Goal: Communication & Community: Answer question/provide support

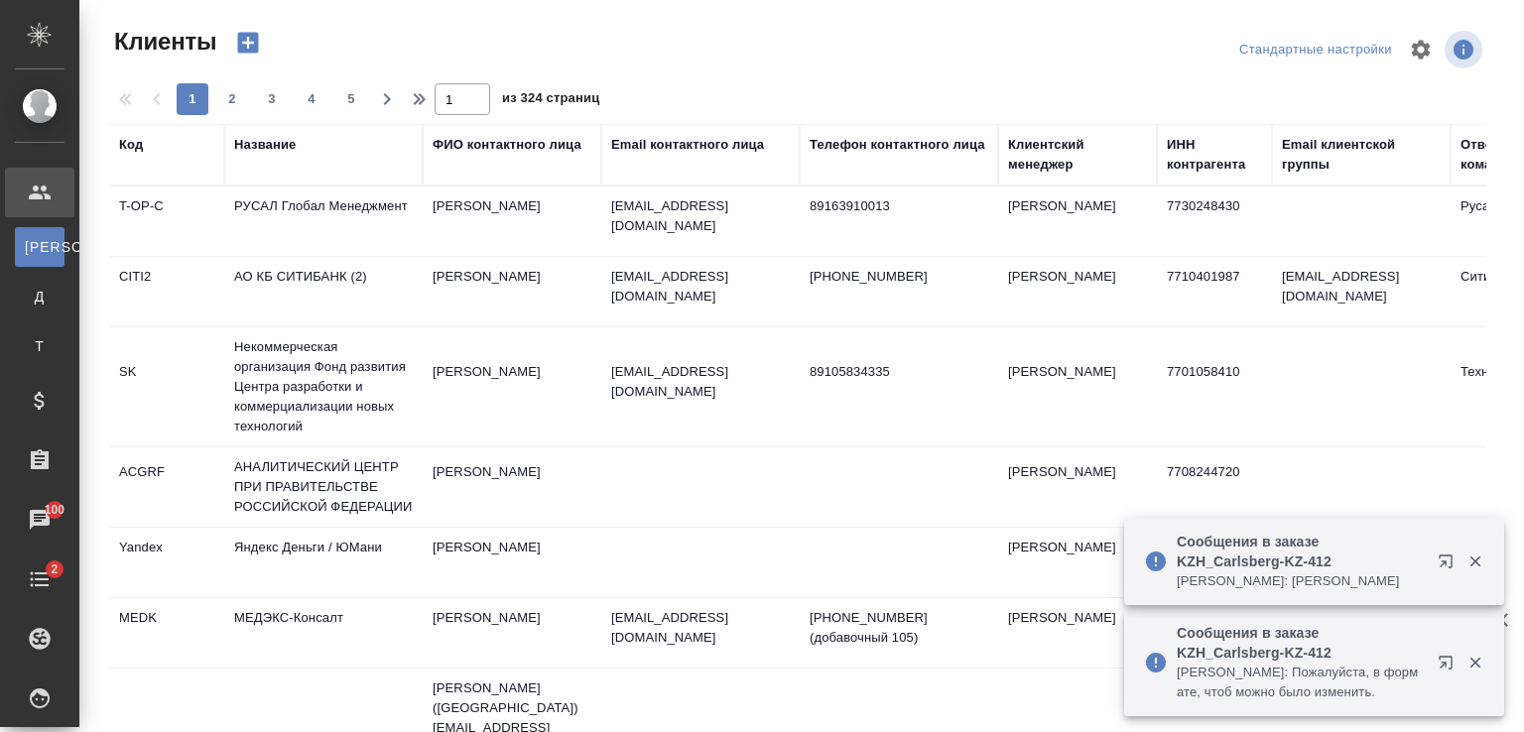
select select "RU"
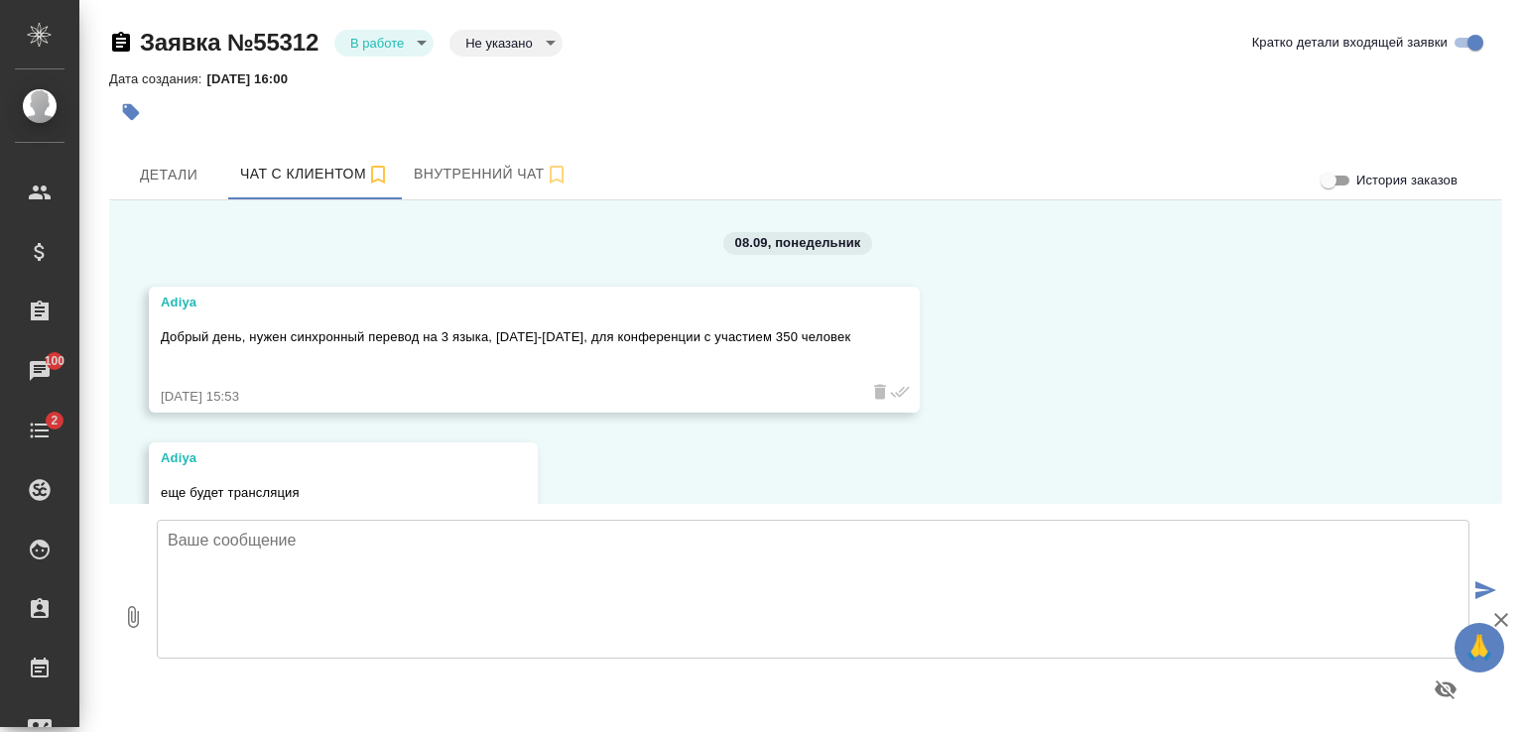
scroll to position [2954, 0]
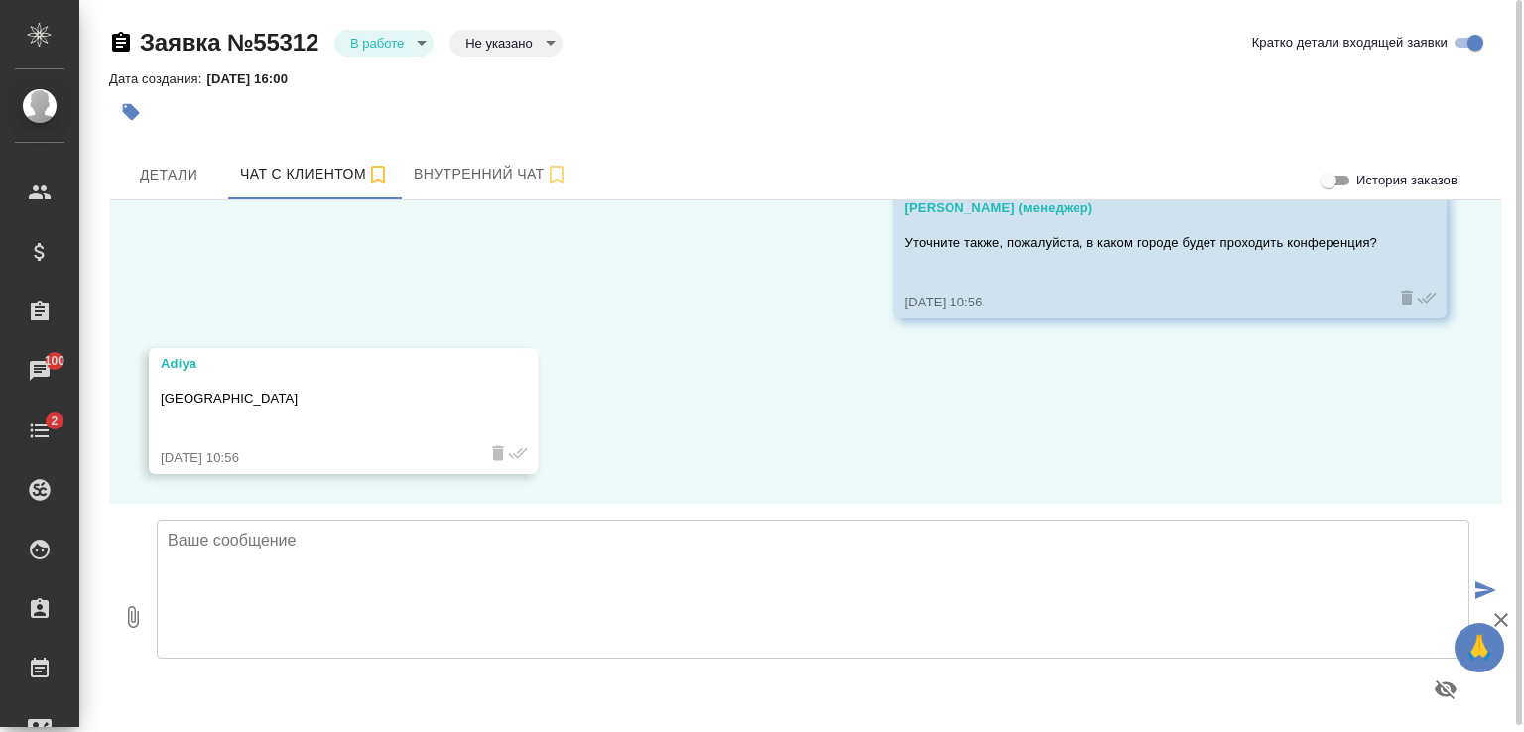
click at [382, 555] on textarea at bounding box center [813, 589] width 1313 height 139
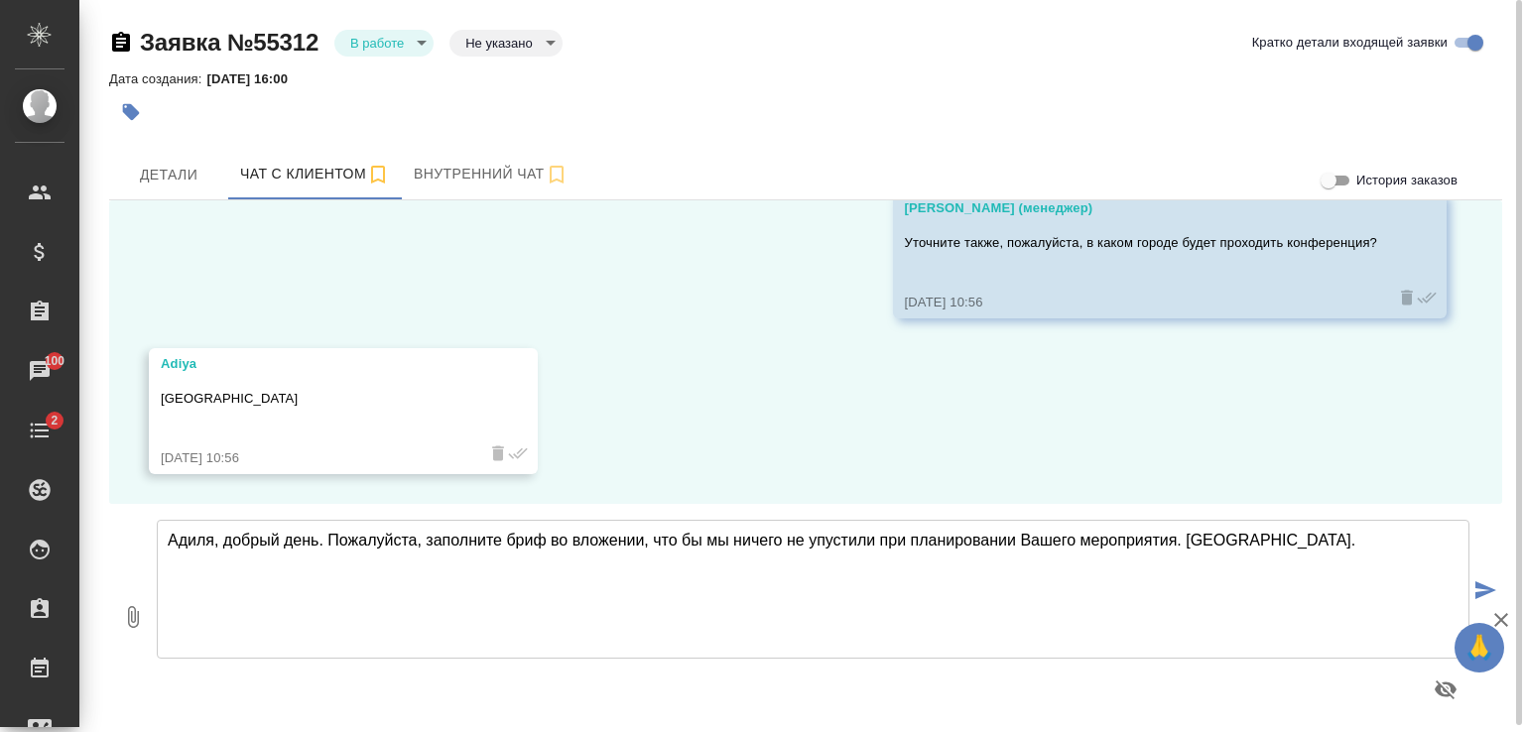
type textarea "Адиля, добрый день. Пожалуйста, заполните бриф во вложении, что бы мы ничего не…"
click at [137, 605] on icon "button" at bounding box center [133, 617] width 24 height 24
type input "C:\fakepath\Бриф устный синхрон.docx"
click at [1487, 587] on icon "submit" at bounding box center [1485, 590] width 21 height 18
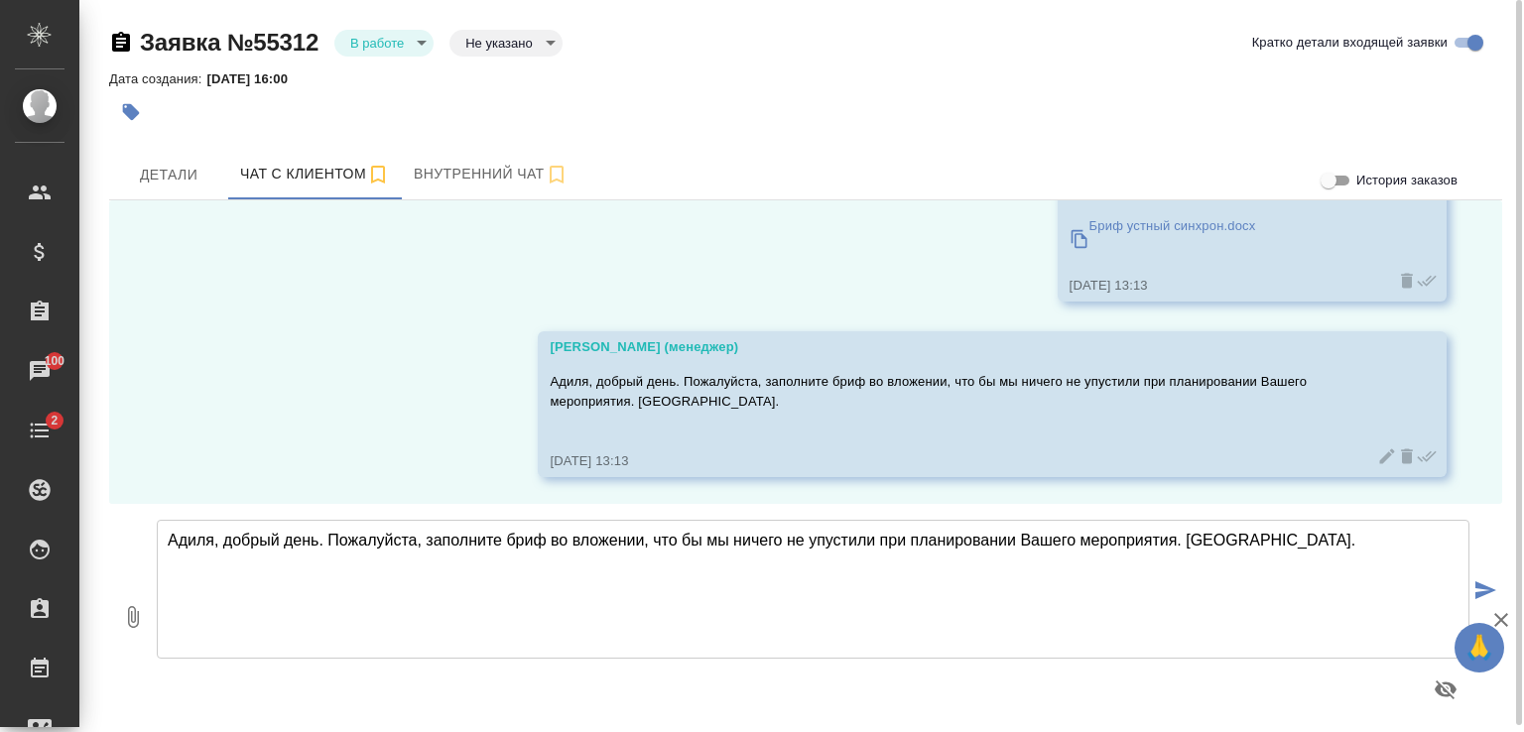
scroll to position [3285, 0]
click at [1377, 457] on icon at bounding box center [1387, 453] width 20 height 20
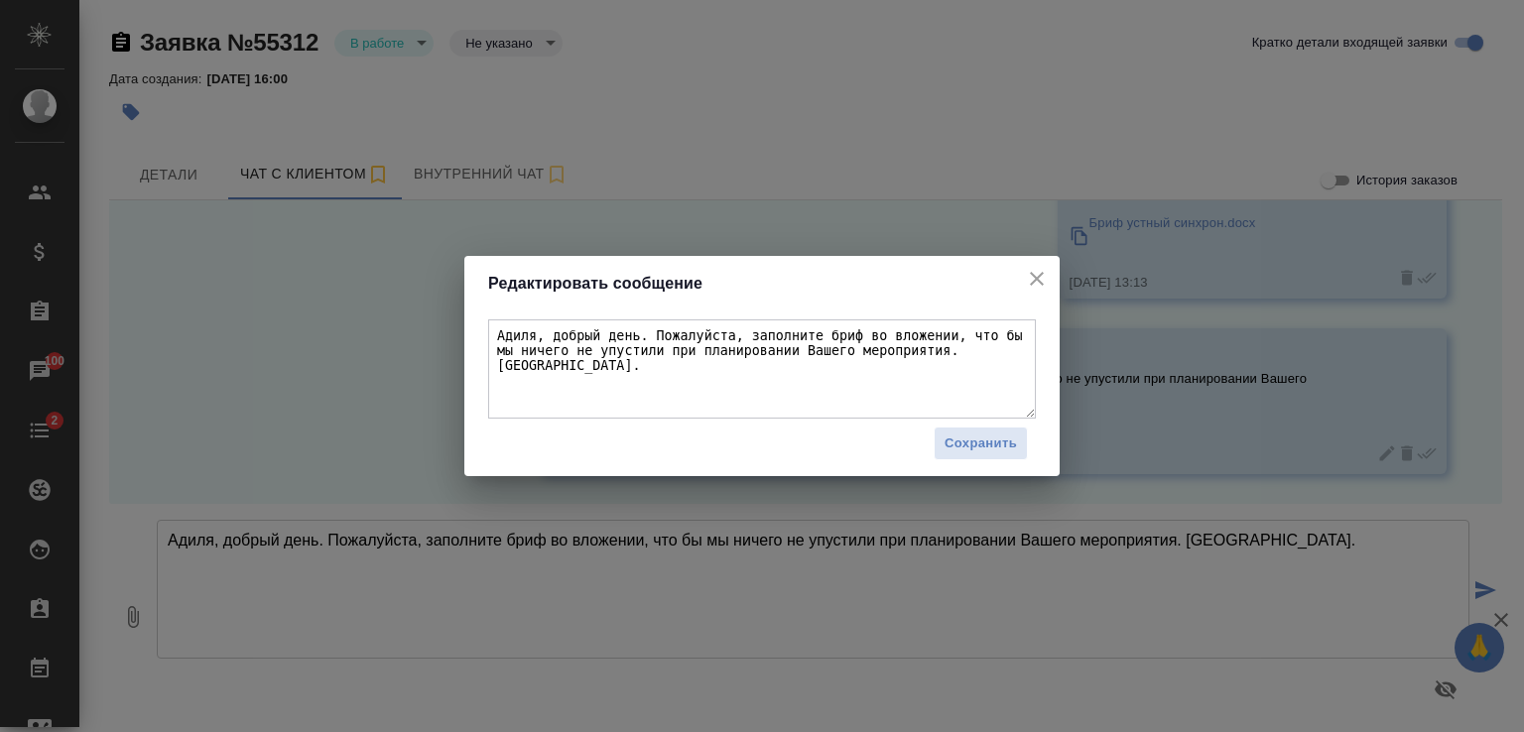
drag, startPoint x: 525, startPoint y: 330, endPoint x: 532, endPoint y: 385, distance: 55.0
click at [524, 332] on textarea "Адиля, добрый день. Пожалуйста, заполните бриф во вложении, что бы мы ничего не…" at bounding box center [762, 368] width 548 height 99
type textarea "Адия, добрый день. Пожалуйста, заполните бриф во вложении, что бы мы ничего не …"
click at [1001, 445] on span "Сохранить" at bounding box center [981, 444] width 72 height 23
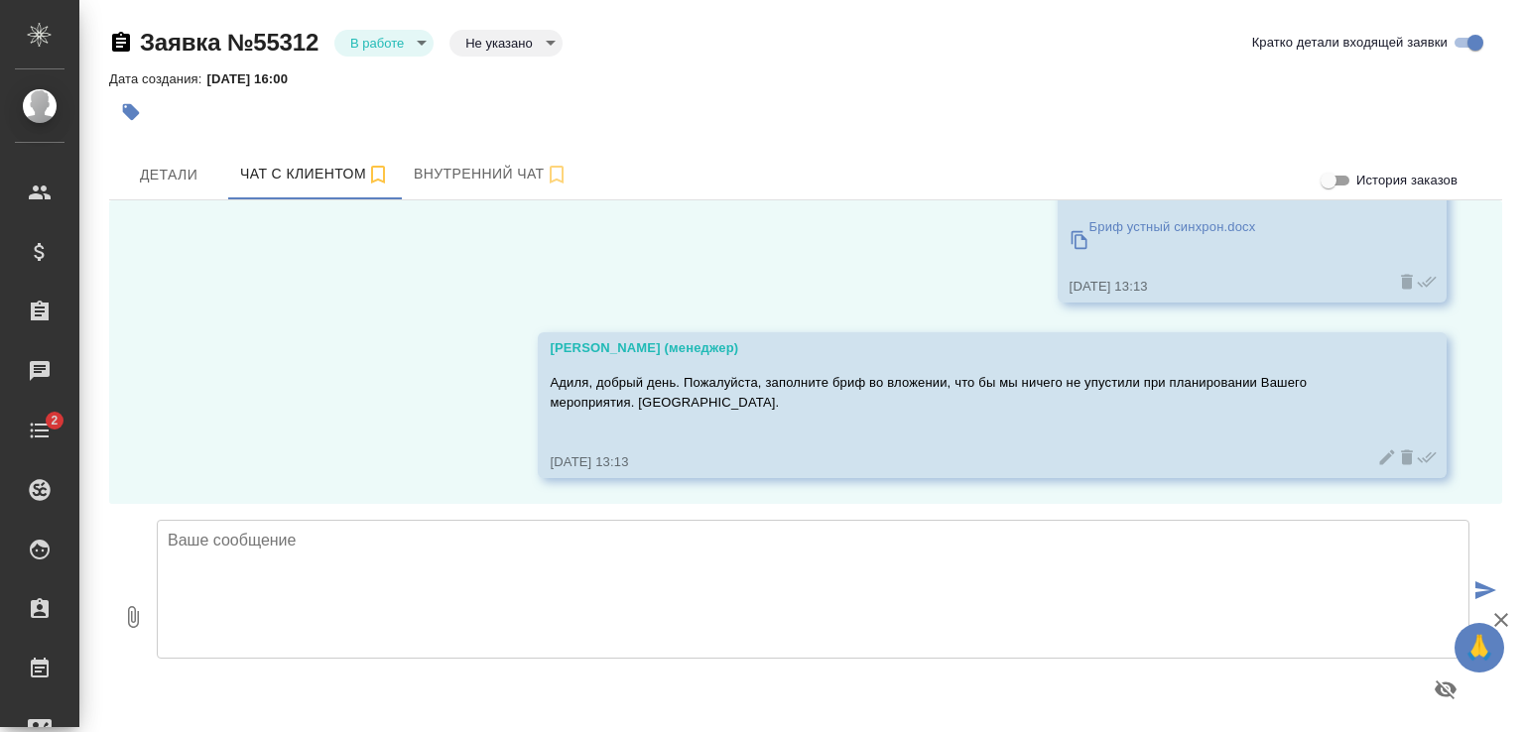
scroll to position [3285, 0]
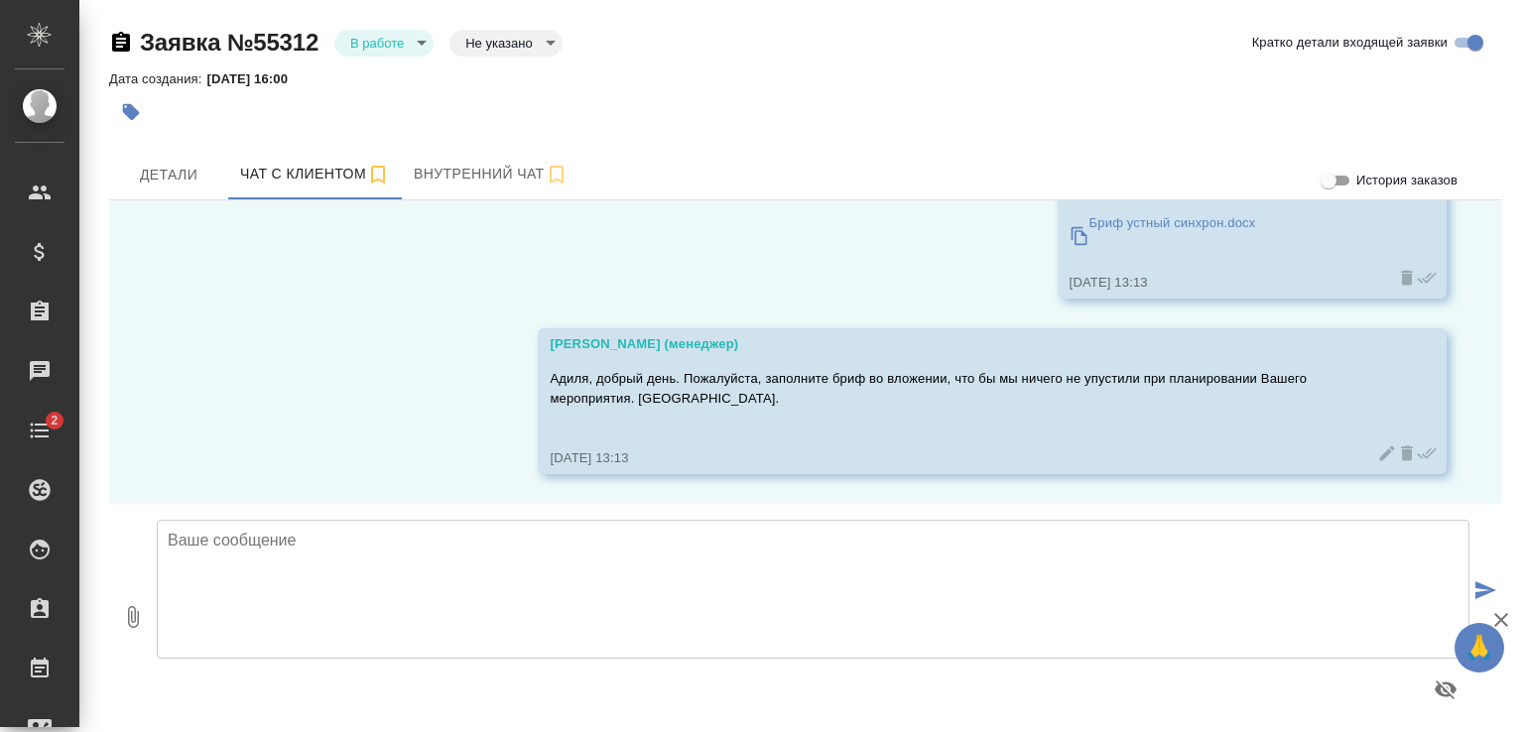
click at [1377, 449] on icon at bounding box center [1387, 453] width 20 height 20
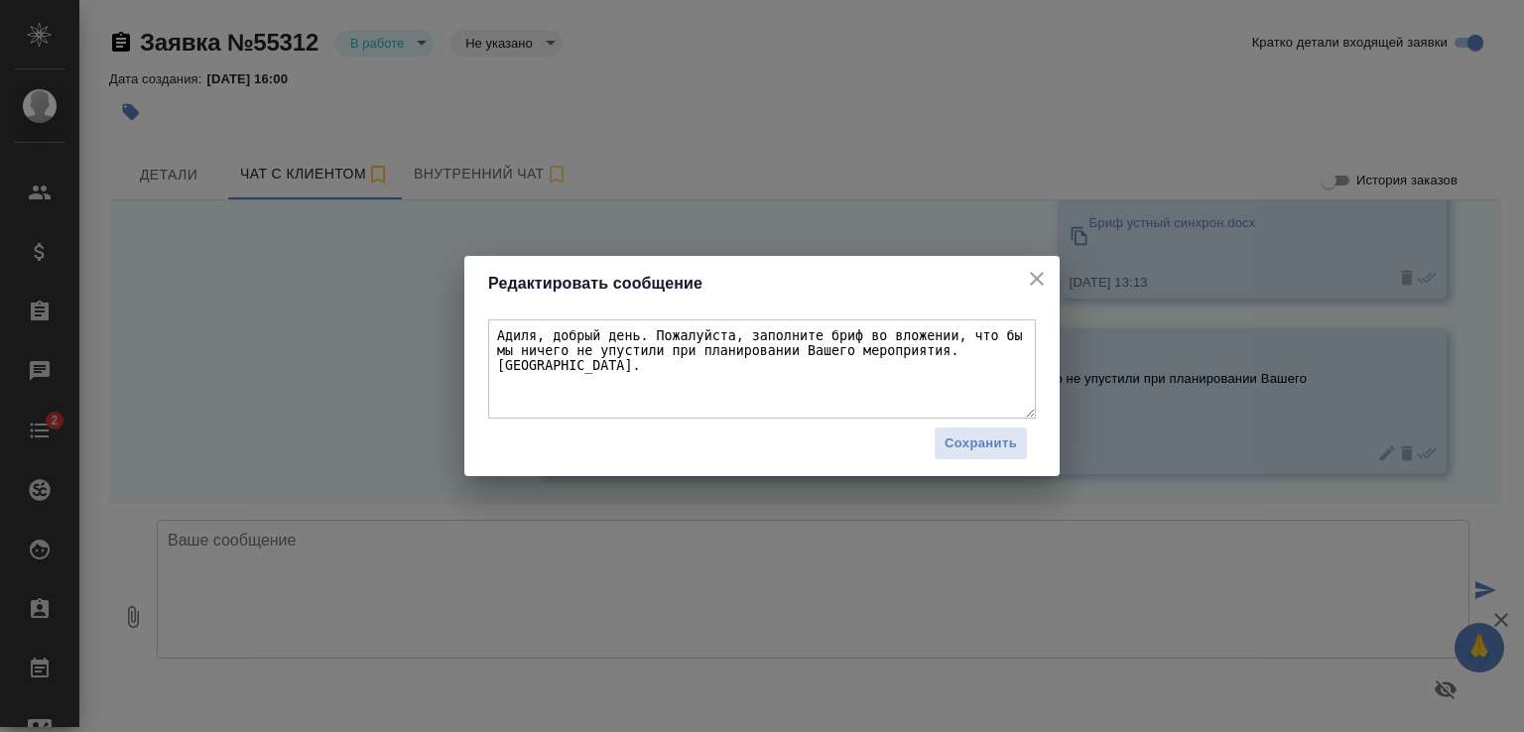
click at [525, 337] on textarea "Адиля, добрый день. Пожалуйста, заполните бриф во вложении, что бы мы ничего не…" at bounding box center [762, 368] width 548 height 99
type textarea "Адия, добрый день. Пожалуйста, заполните бриф во вложении, что бы мы ничего не …"
click at [964, 443] on span "Сохранить" at bounding box center [981, 444] width 72 height 23
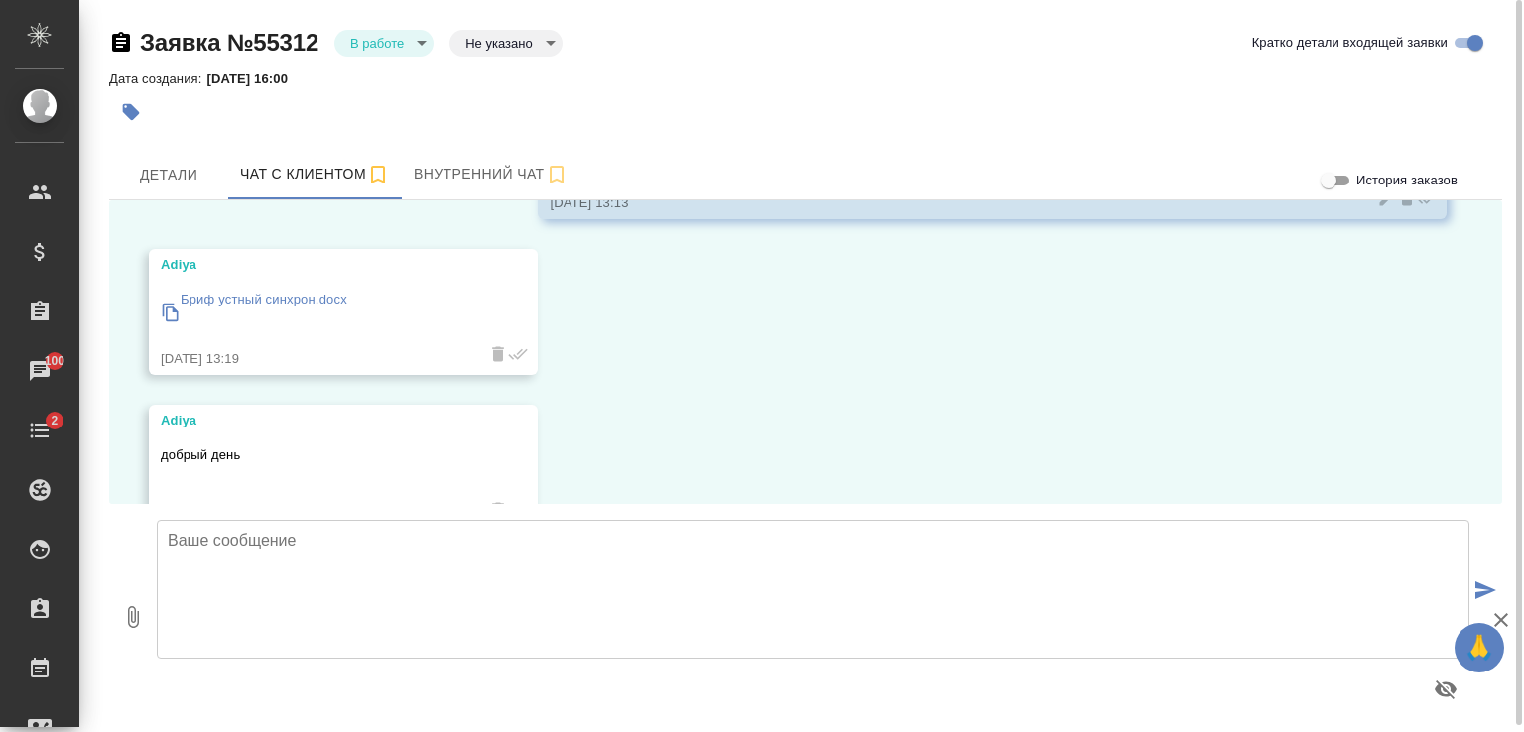
scroll to position [3596, 0]
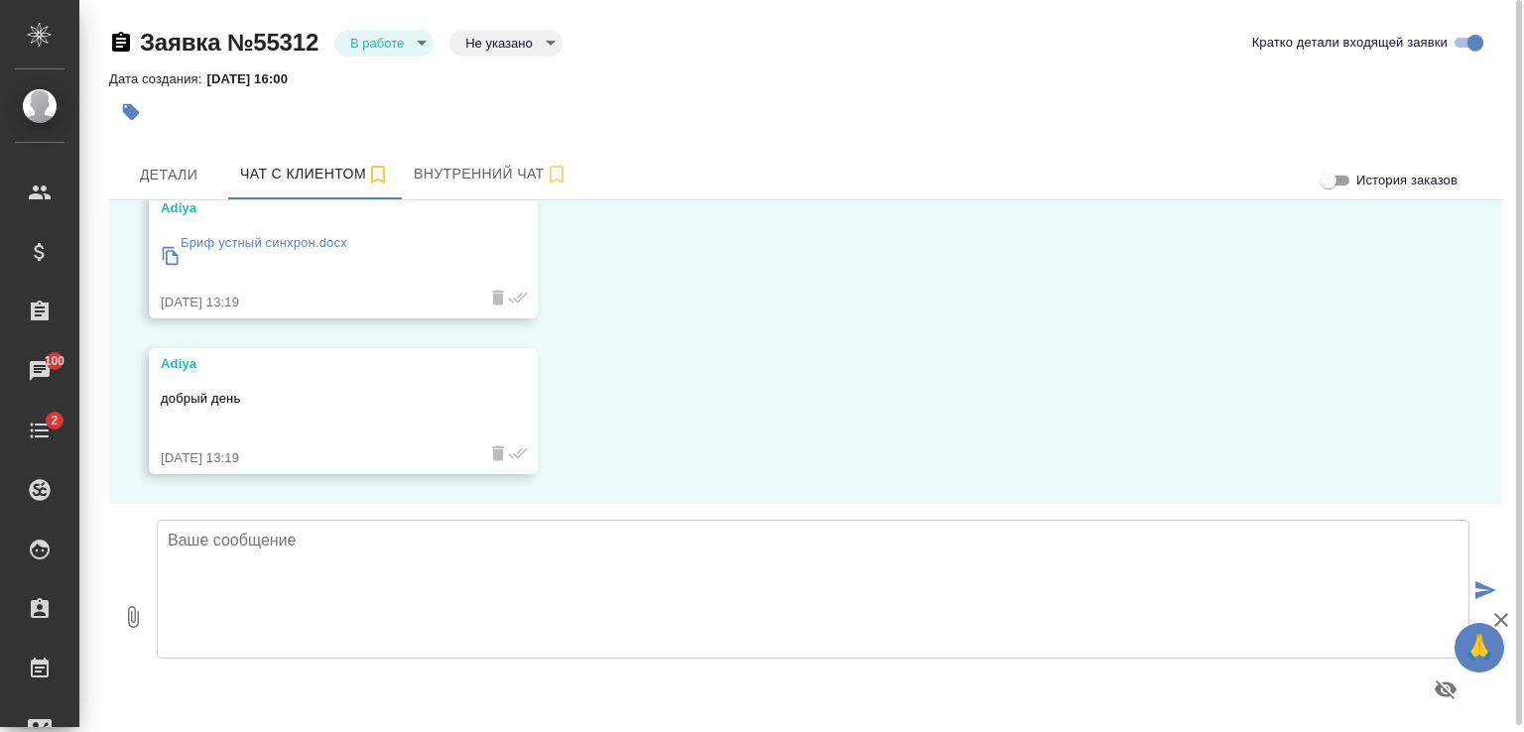
click at [273, 245] on p "Бриф устный синхрон.docx" at bounding box center [264, 243] width 167 height 20
click at [476, 551] on textarea at bounding box center [813, 589] width 1313 height 139
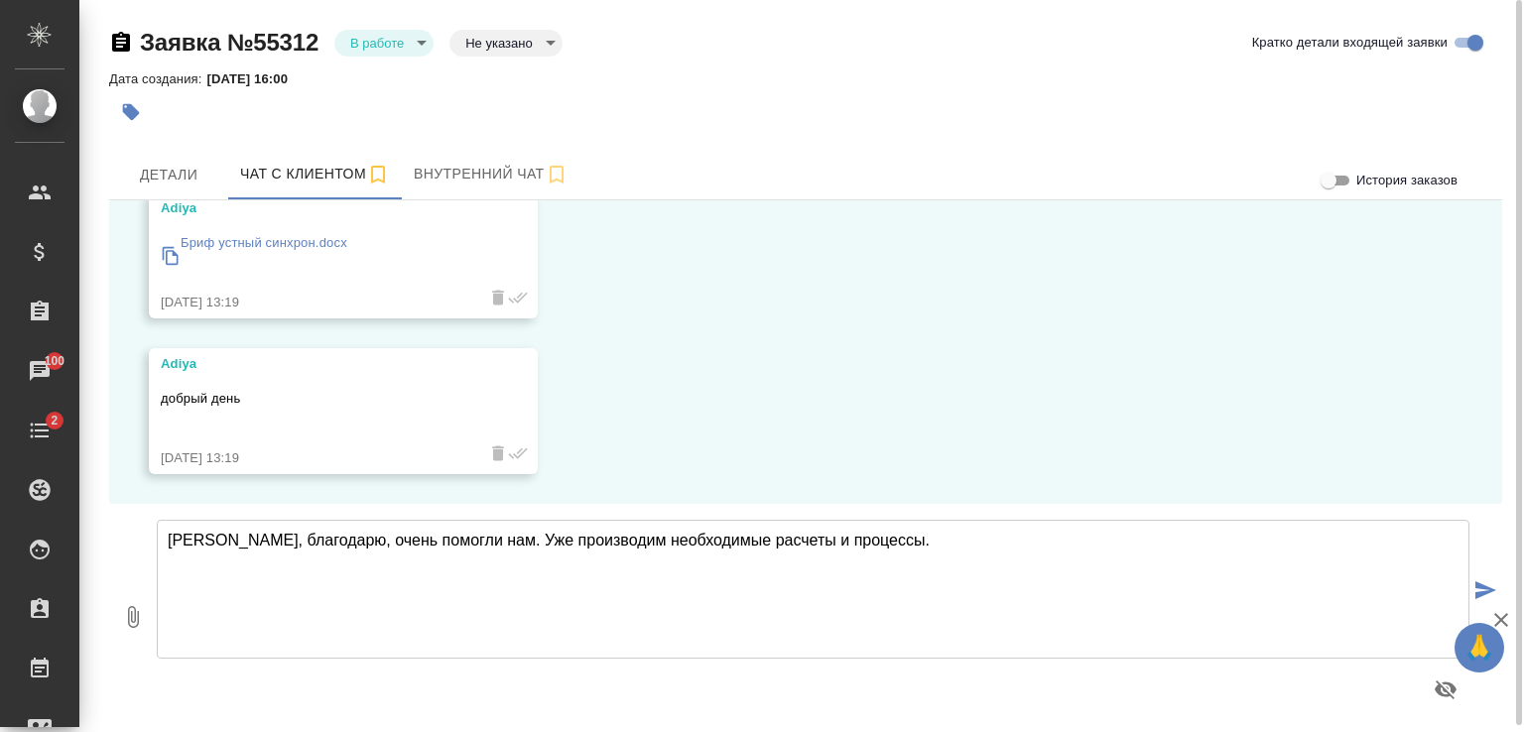
type textarea "Адия, благодарю, очень помогли нам. Уже производим необходимые расчеты и процес…"
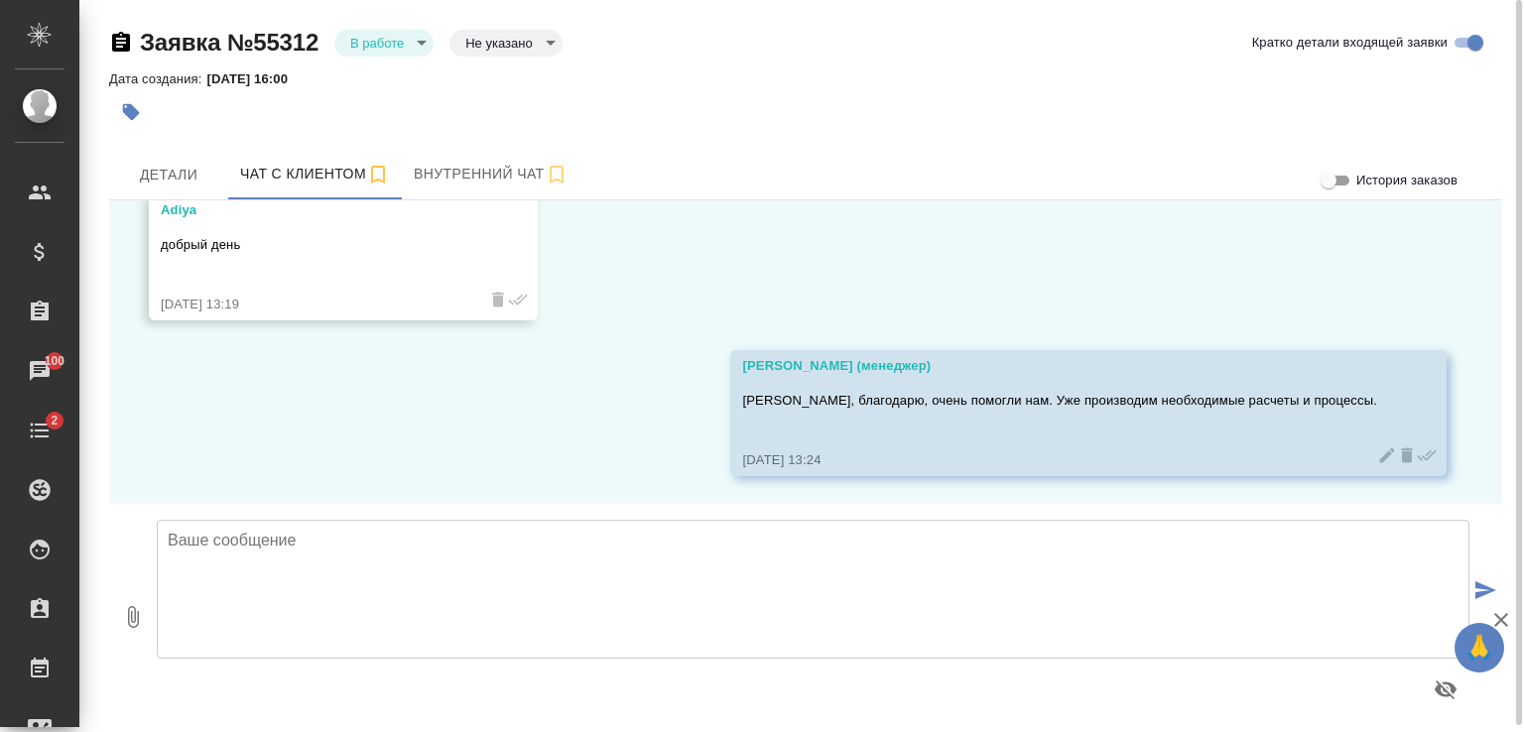
scroll to position [3752, 0]
